Goal: Task Accomplishment & Management: Use online tool/utility

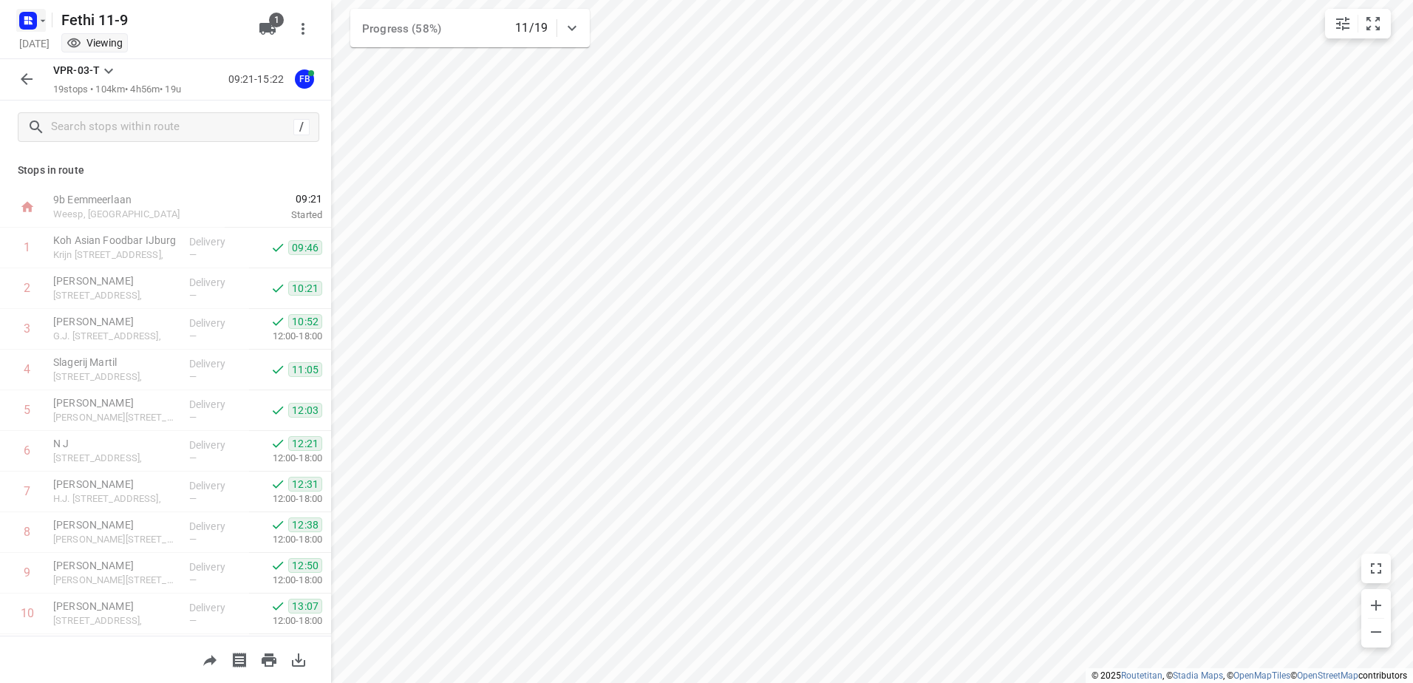
click at [40, 19] on icon "button" at bounding box center [43, 21] width 12 height 12
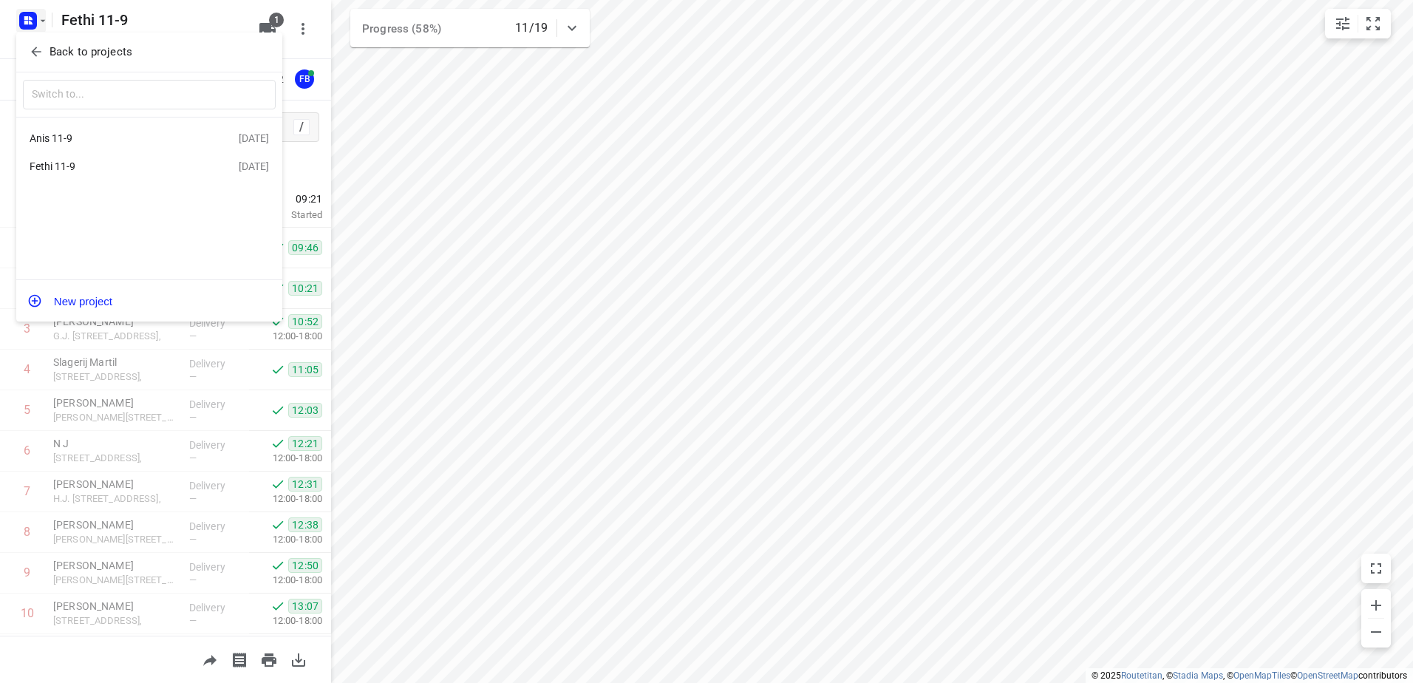
click at [60, 135] on div "Anis 11-9" at bounding box center [115, 138] width 170 height 12
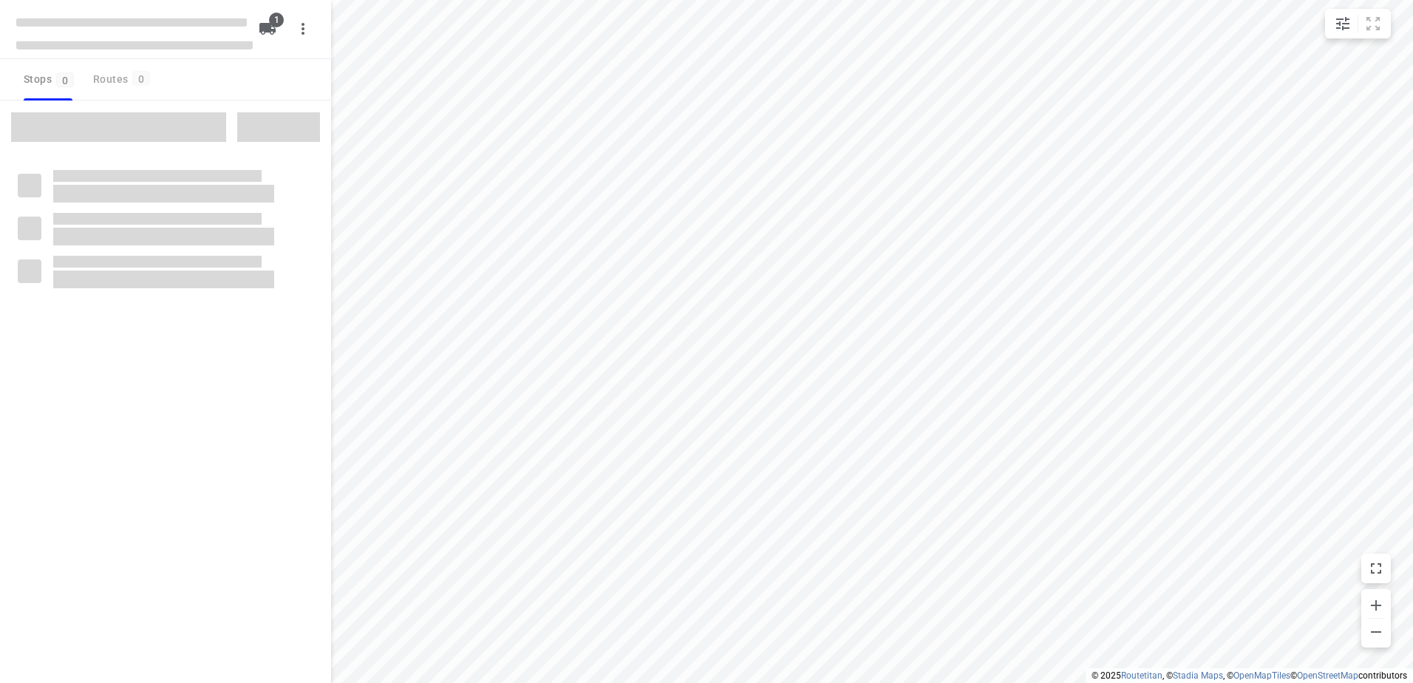
type input "distance"
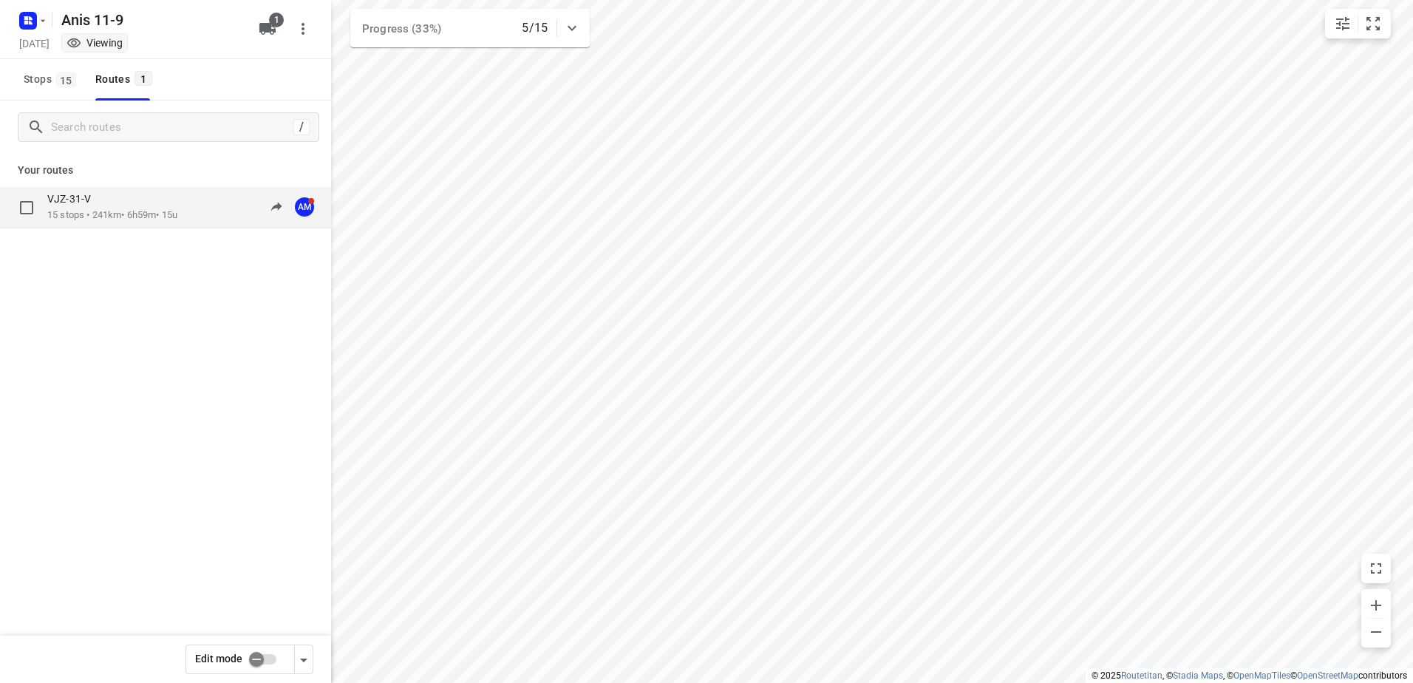
click at [83, 202] on p "VJZ-31-V" at bounding box center [73, 198] width 52 height 13
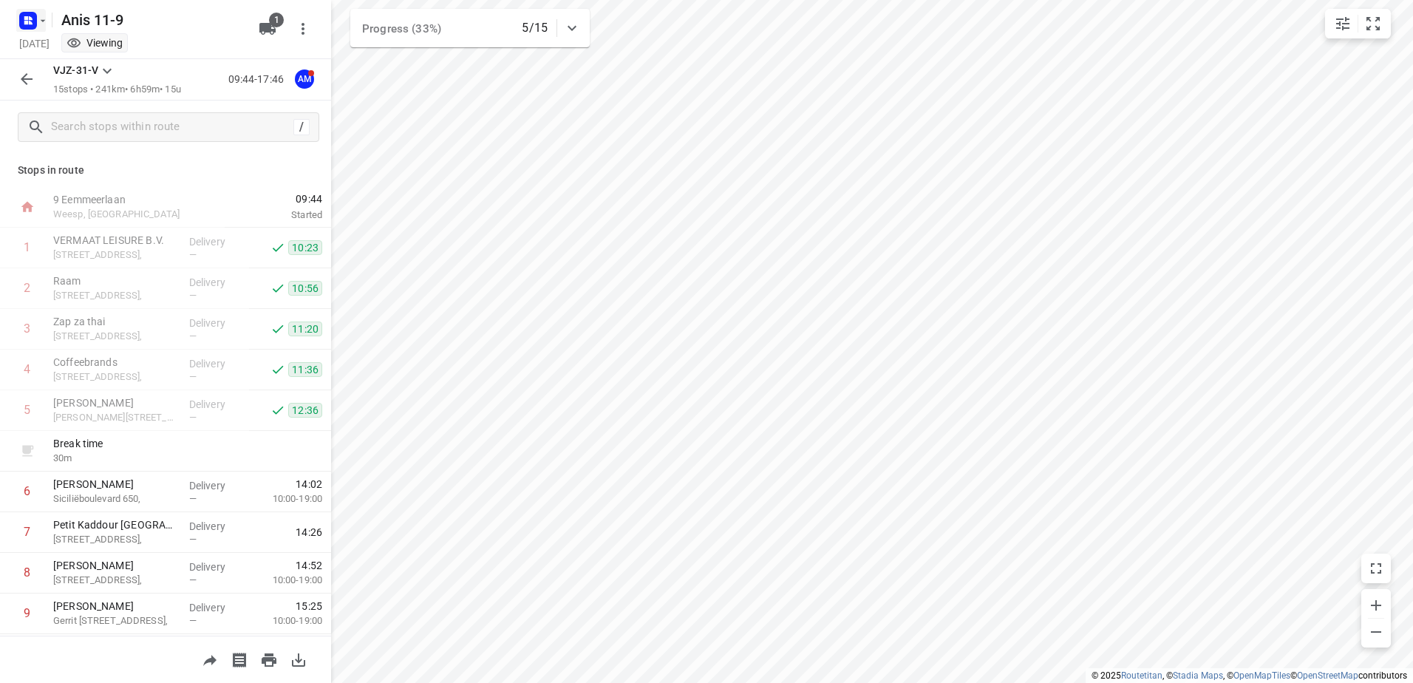
click at [40, 20] on icon "button" at bounding box center [43, 21] width 12 height 12
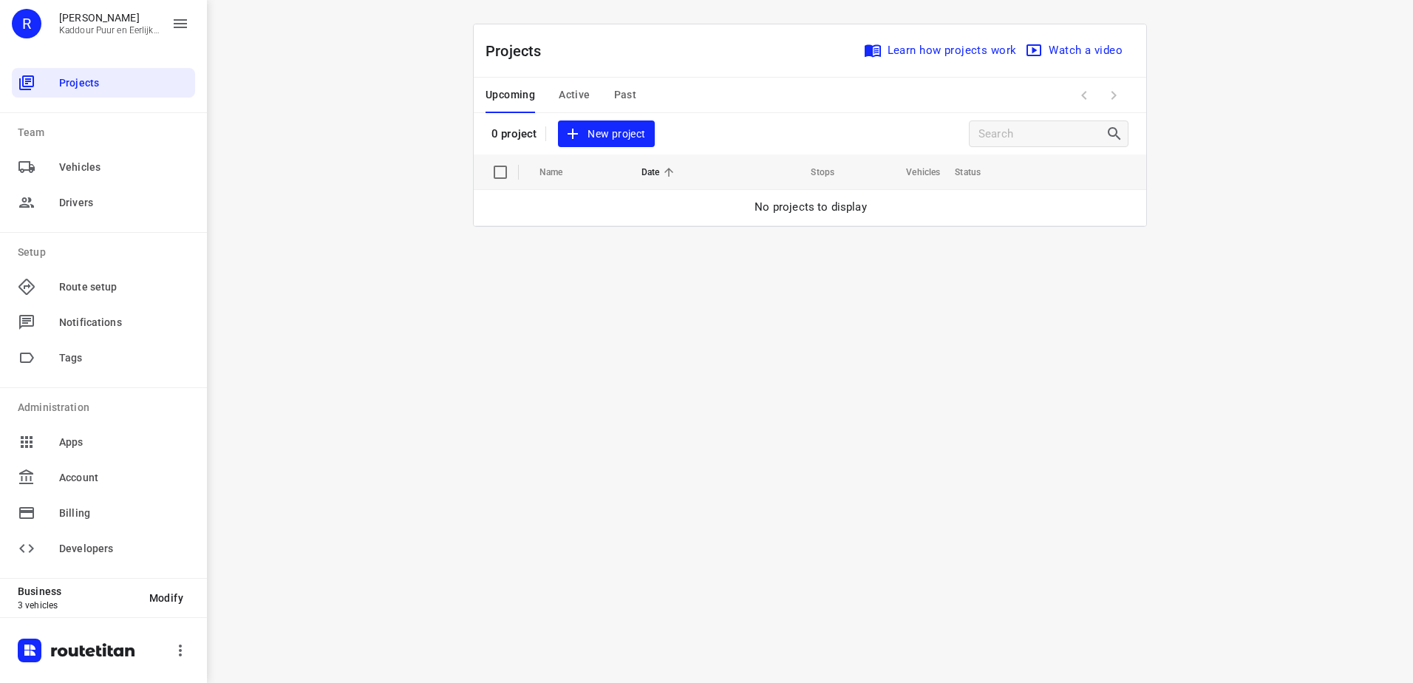
click at [569, 87] on span "Active" at bounding box center [574, 95] width 31 height 18
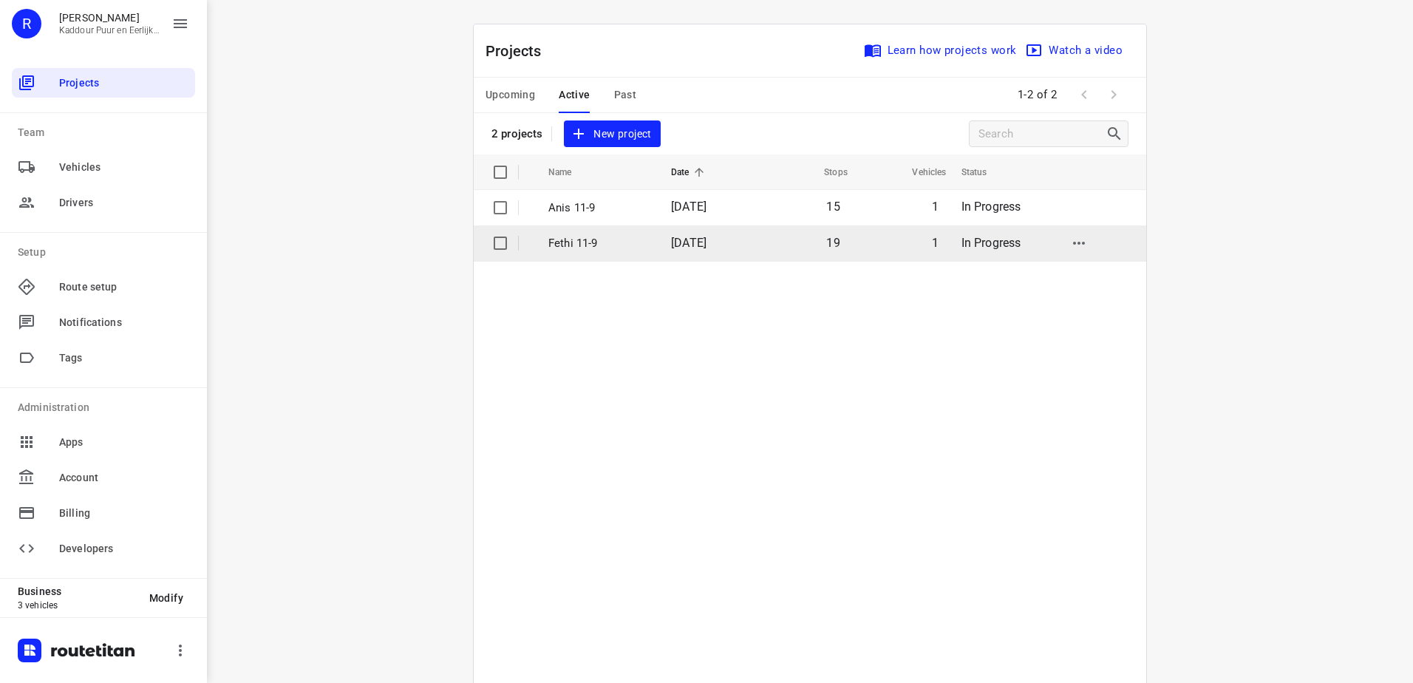
click at [555, 245] on p "Fethi 11-9" at bounding box center [598, 243] width 101 height 17
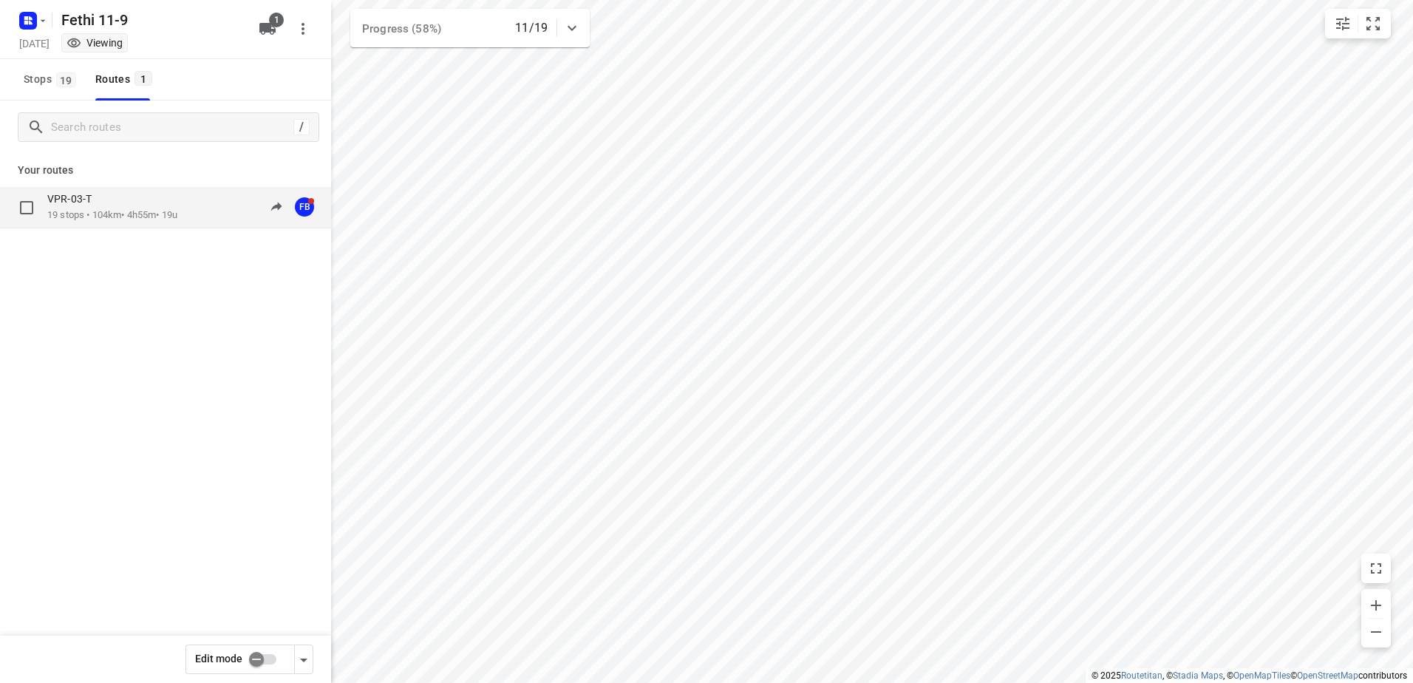
click at [109, 205] on div "VPR-03-T" at bounding box center [112, 200] width 130 height 16
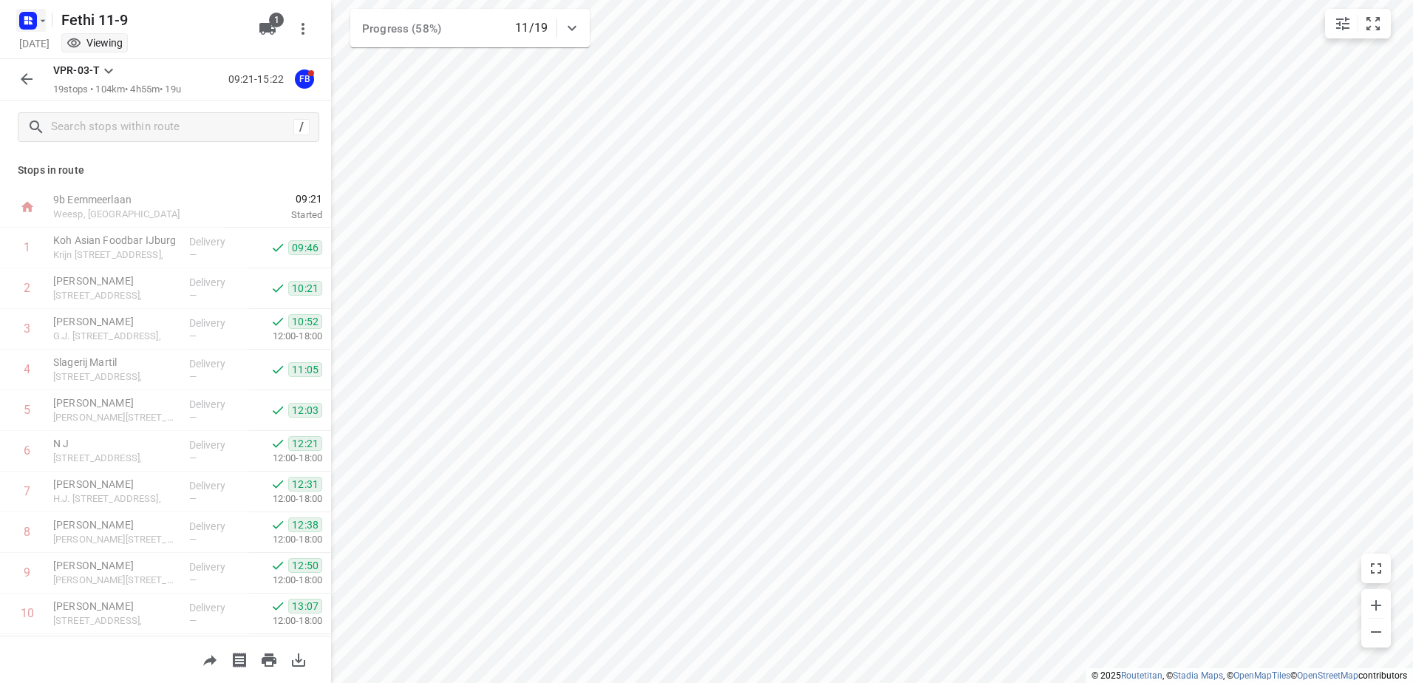
click at [41, 21] on icon "button" at bounding box center [43, 21] width 12 height 12
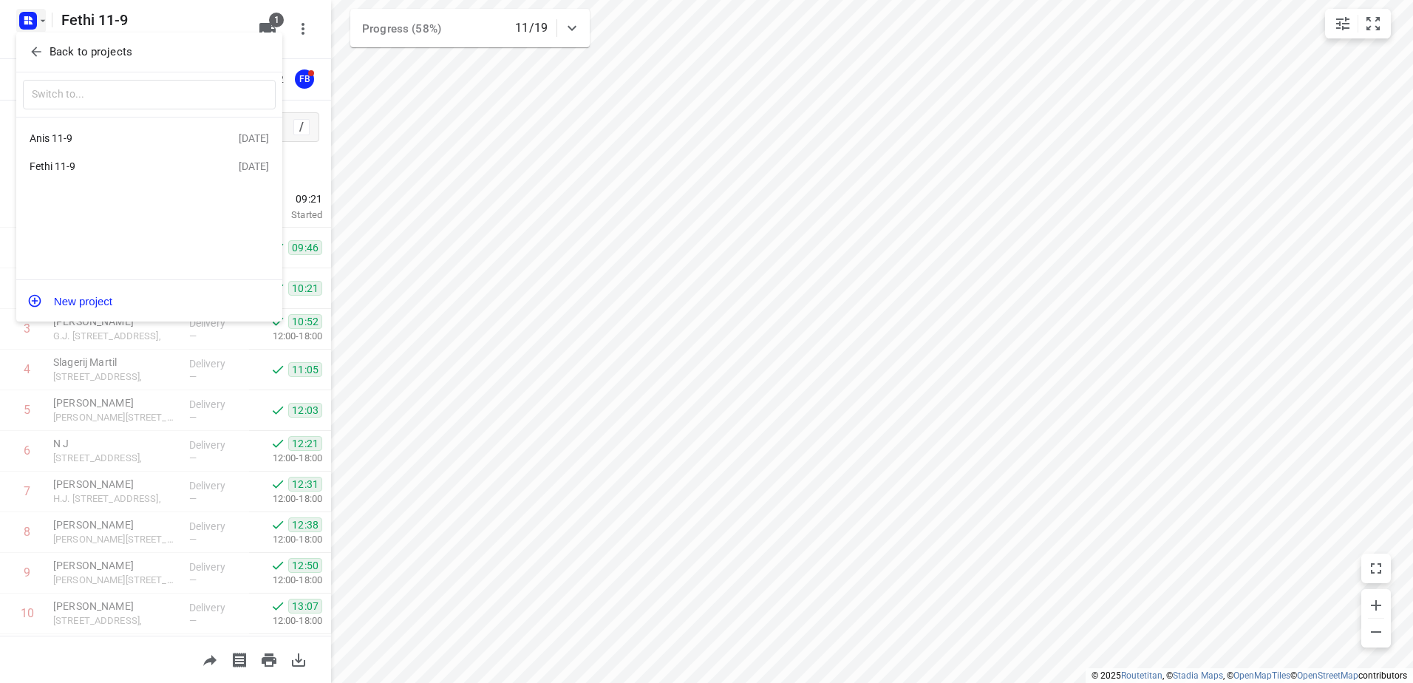
click at [81, 140] on div "Anis 11-9" at bounding box center [115, 138] width 170 height 12
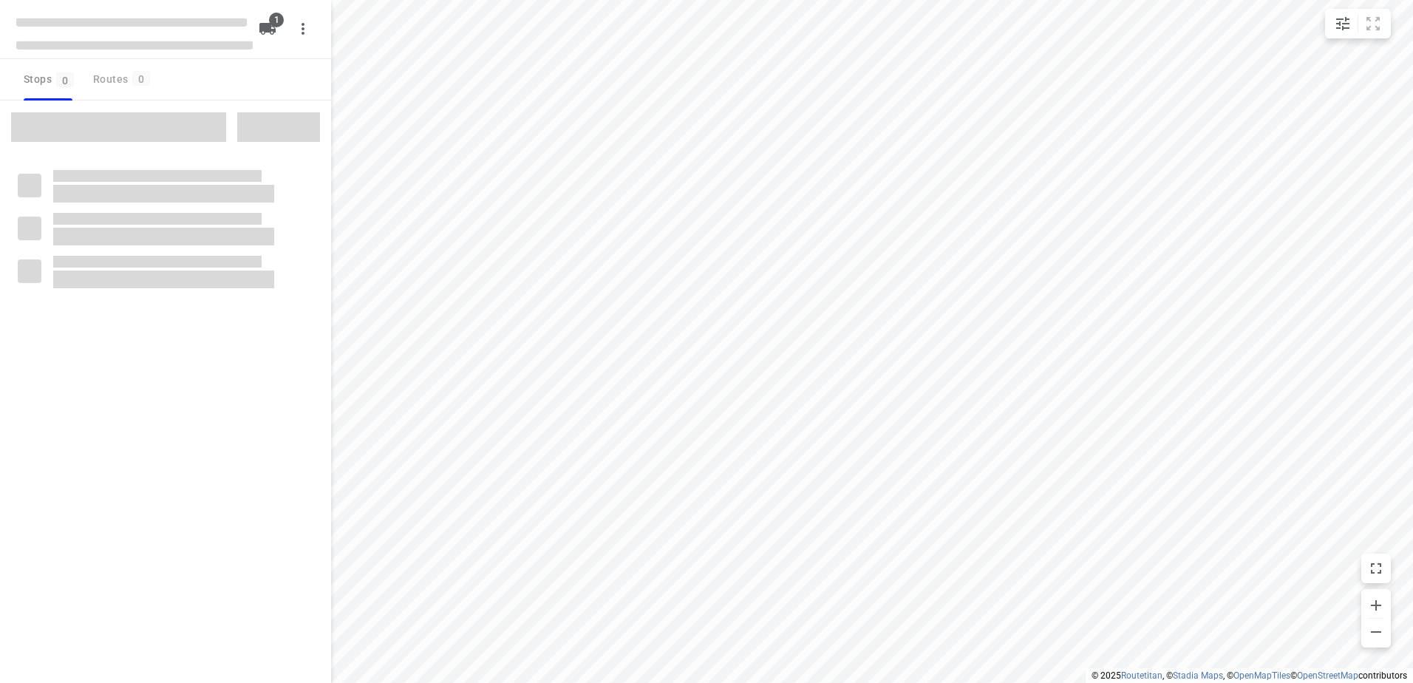
type input "distance"
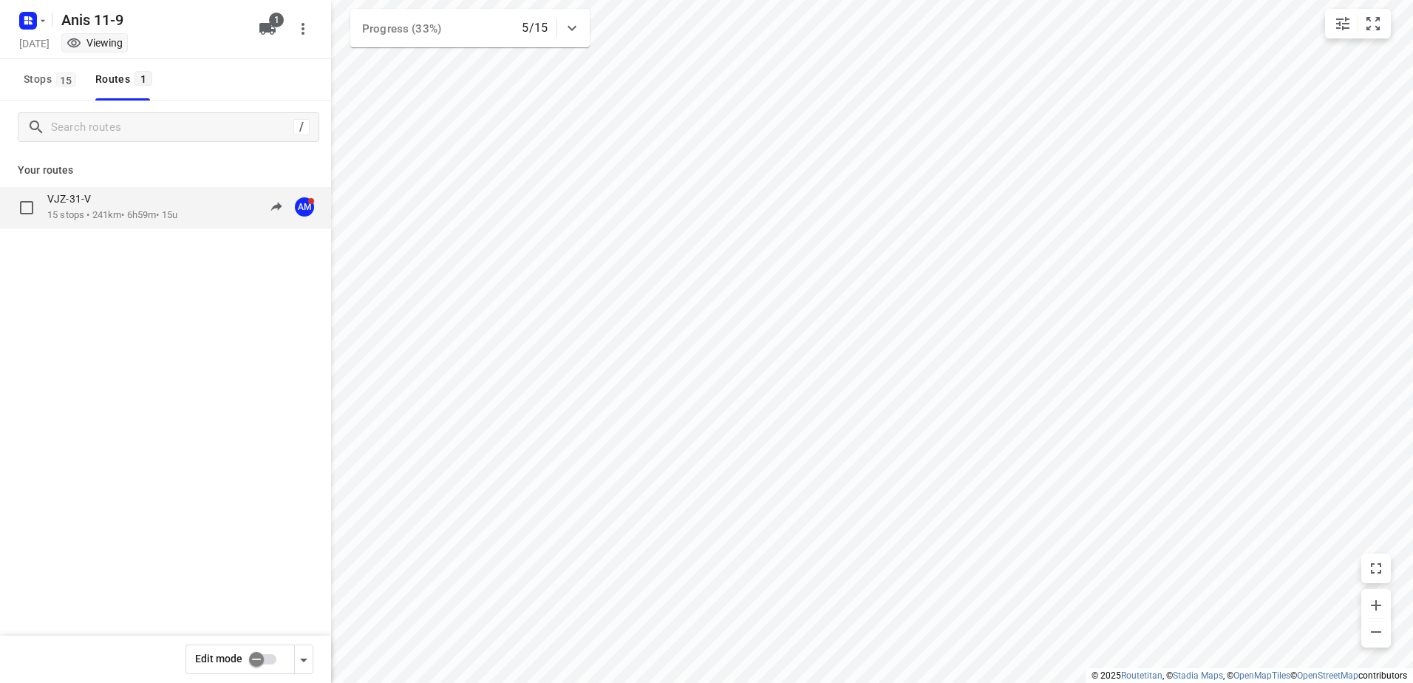
click at [78, 215] on p "15 stops • 241km • 6h59m • 15u" at bounding box center [112, 215] width 130 height 14
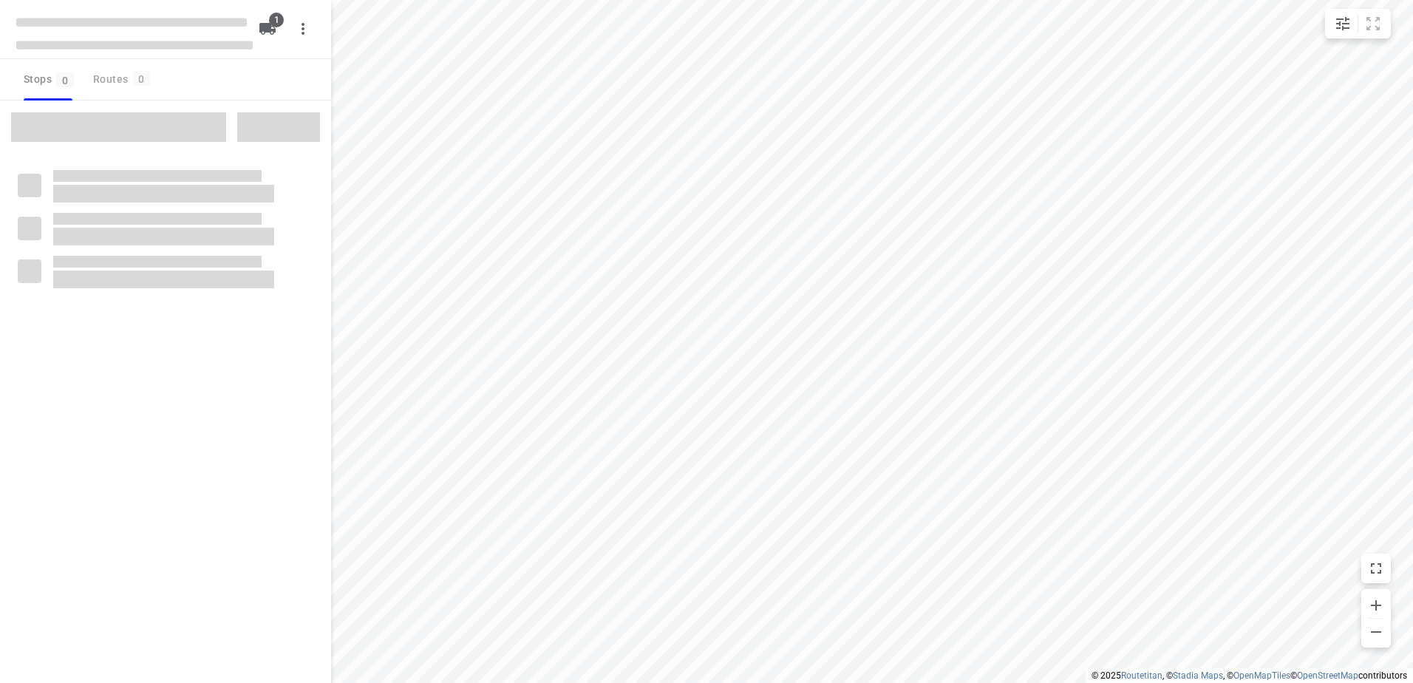
type input "distance"
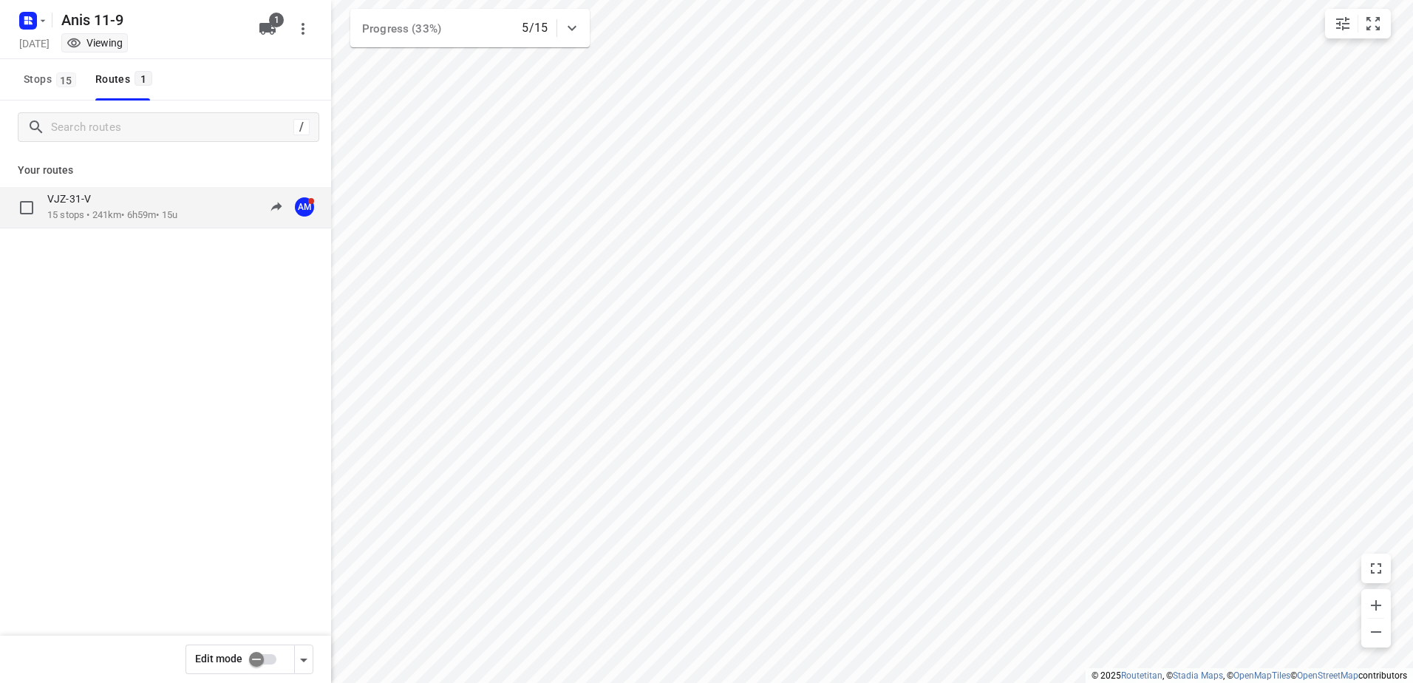
click at [86, 219] on p "15 stops • 241km • 6h59m • 15u" at bounding box center [112, 215] width 130 height 14
